Goal: Information Seeking & Learning: Learn about a topic

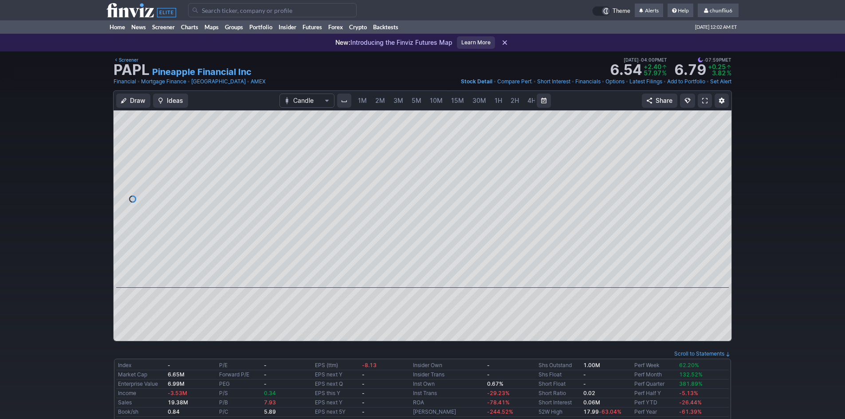
scroll to position [0, 48]
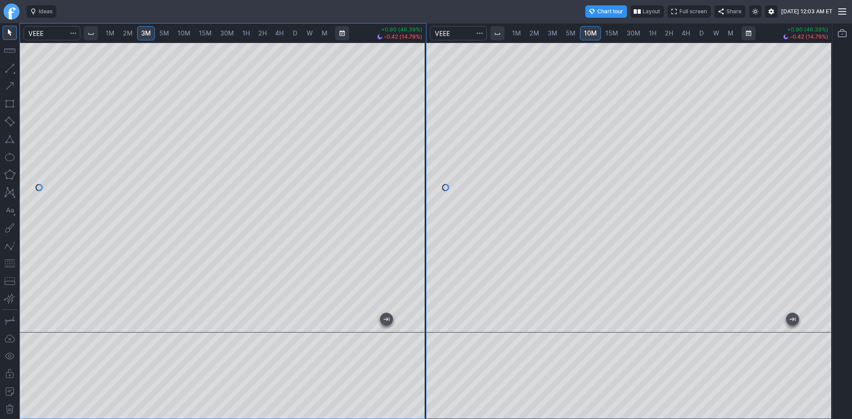
drag, startPoint x: 420, startPoint y: 90, endPoint x: 421, endPoint y: 130, distance: 39.9
click at [421, 130] on div at bounding box center [416, 185] width 19 height 268
drag, startPoint x: 417, startPoint y: 155, endPoint x: 418, endPoint y: 106, distance: 48.4
click at [418, 106] on div at bounding box center [416, 185] width 19 height 268
click at [807, 139] on div at bounding box center [629, 188] width 406 height 290
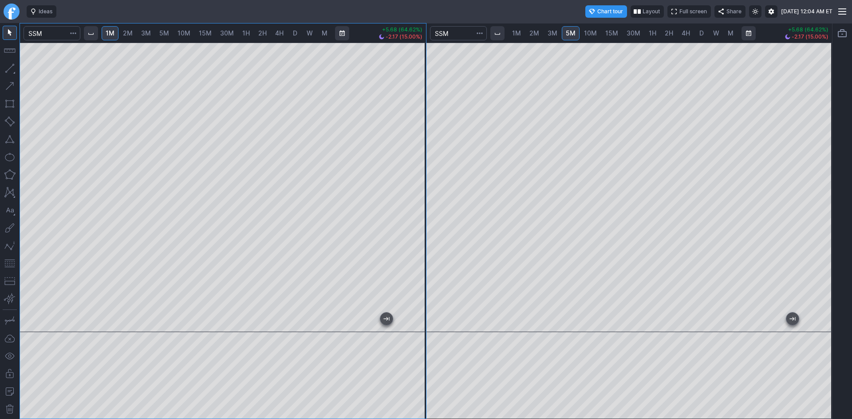
drag, startPoint x: 414, startPoint y: 112, endPoint x: 415, endPoint y: 142, distance: 29.7
click at [415, 142] on div at bounding box center [416, 185] width 19 height 268
drag, startPoint x: 421, startPoint y: 170, endPoint x: 418, endPoint y: 138, distance: 32.6
click at [418, 138] on div at bounding box center [416, 185] width 19 height 268
